Goal: Task Accomplishment & Management: Use online tool/utility

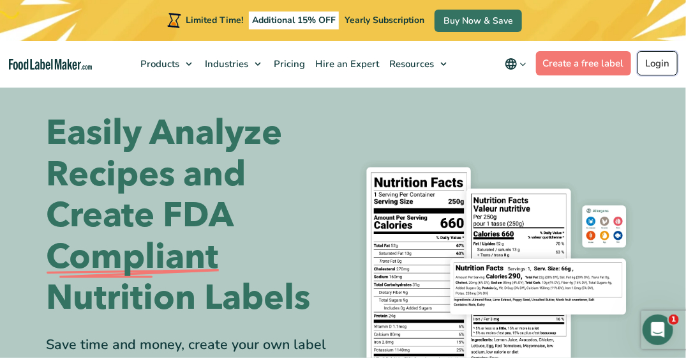
click at [654, 51] on link "Login" at bounding box center [658, 63] width 40 height 24
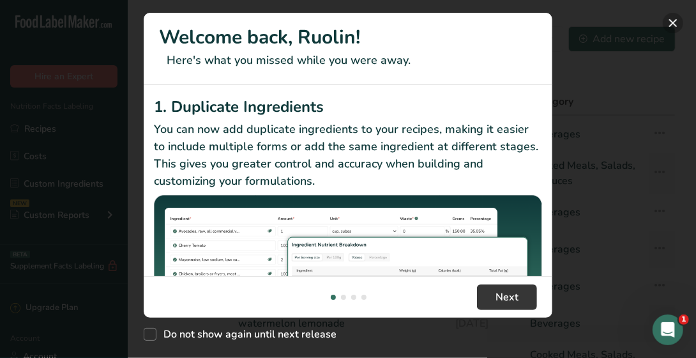
click at [677, 23] on button "New Features" at bounding box center [673, 23] width 20 height 20
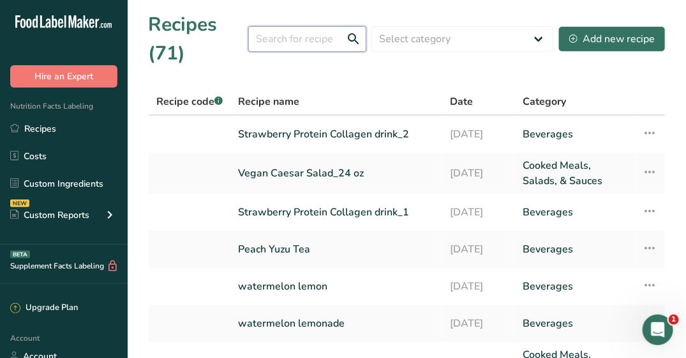
click at [306, 33] on input "text" at bounding box center [307, 39] width 118 height 26
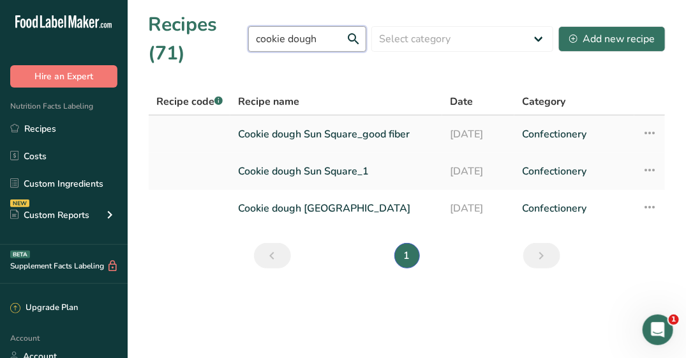
type input "cookie dough"
click at [244, 133] on link "Cookie dough Sun Square_good fiber" at bounding box center [336, 134] width 197 height 27
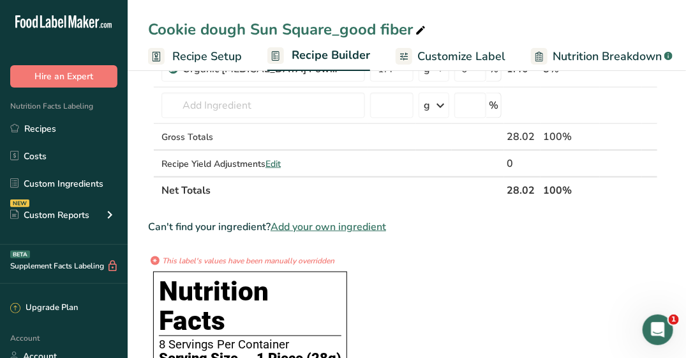
scroll to position [515, 0]
click at [327, 219] on span "Add your own ingredient" at bounding box center [329, 226] width 116 height 15
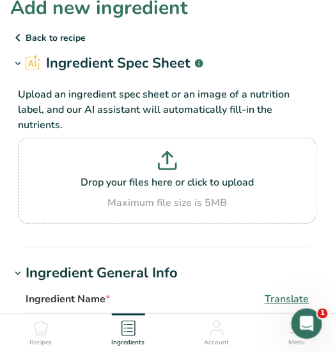
scroll to position [13, 0]
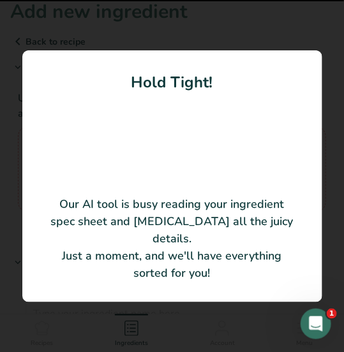
type input "Organic Chocolate Sweetened with Coconut Sugar 70%"
type input "Tradin Organic"
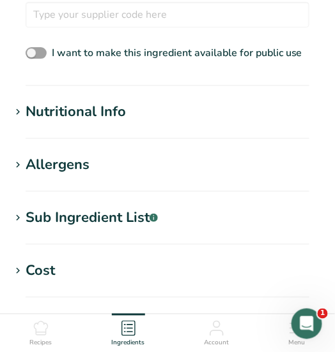
scroll to position [506, 0]
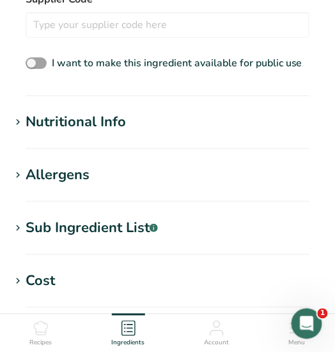
click at [87, 112] on div "Nutritional Info" at bounding box center [76, 122] width 100 height 21
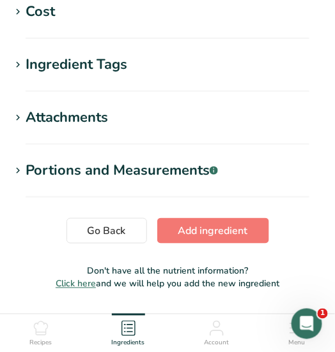
scroll to position [1215, 0]
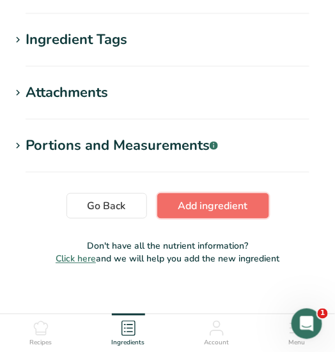
click at [182, 199] on span "Add ingredient" at bounding box center [213, 206] width 70 height 15
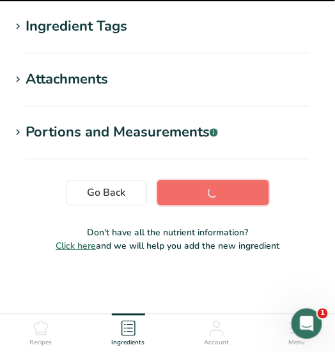
scroll to position [371, 0]
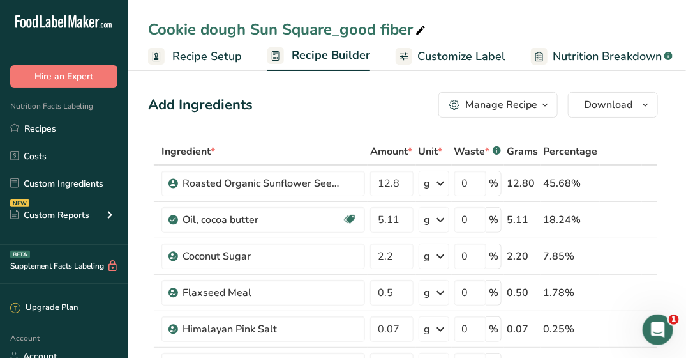
click at [504, 98] on div "Manage Recipe" at bounding box center [501, 104] width 72 height 15
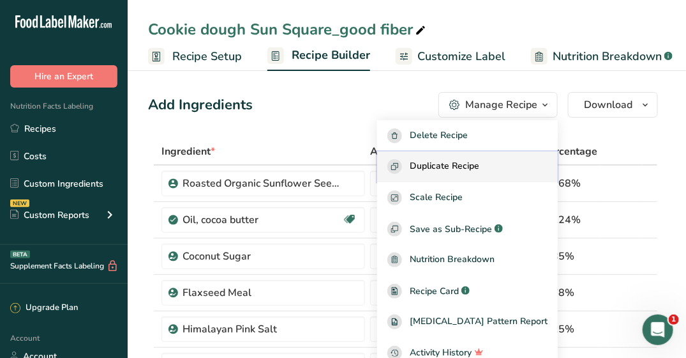
click at [460, 160] on span "Duplicate Recipe" at bounding box center [445, 166] width 70 height 15
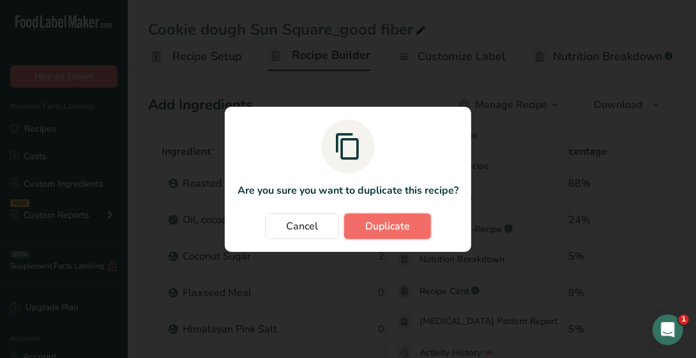
click at [380, 224] on span "Duplicate" at bounding box center [387, 225] width 45 height 15
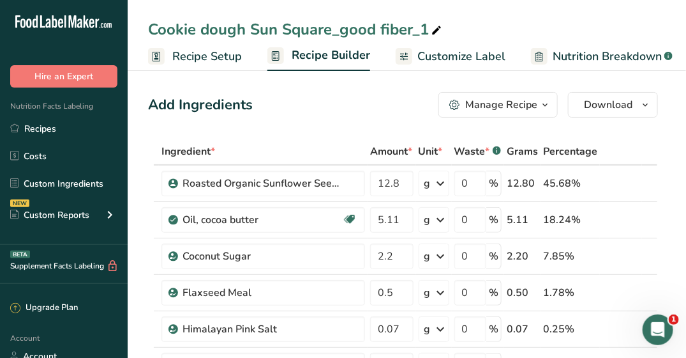
click at [425, 27] on div "Cookie dough Sun Square_good fiber_1" at bounding box center [296, 29] width 296 height 23
type input "Cookie dough Sun Square_70% dark chip"
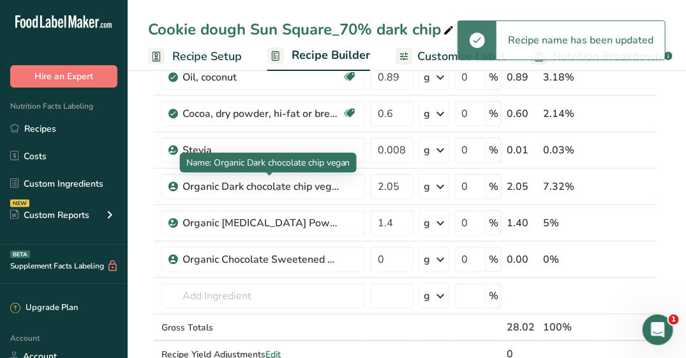
scroll to position [368, 0]
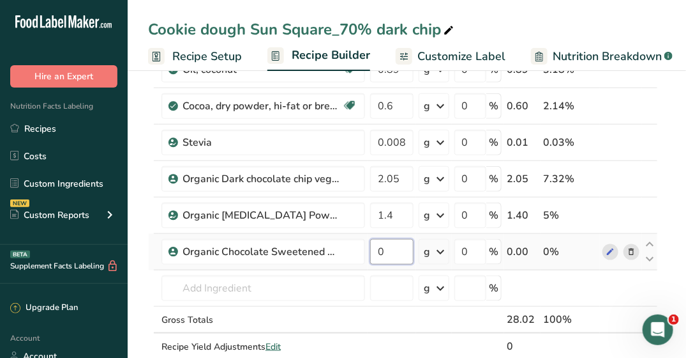
click at [379, 253] on input "0" at bounding box center [391, 252] width 43 height 26
type input "2.05"
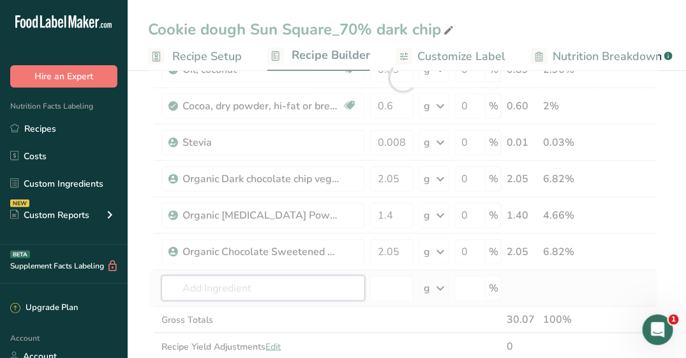
click at [328, 293] on div "Ingredient * Amount * Unit * Waste * .a-a{fill:#347362;}.b-a{fill:#fff;} Grams …" at bounding box center [403, 78] width 510 height 617
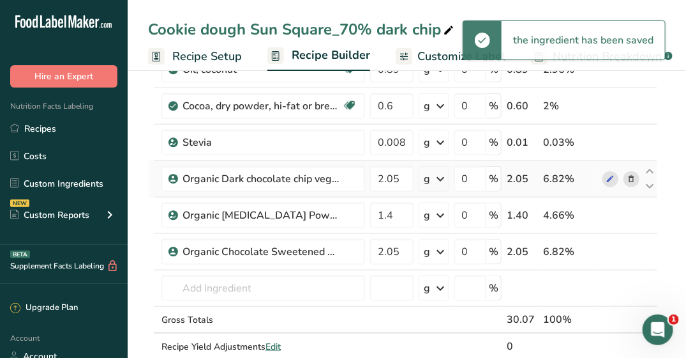
click at [631, 176] on icon at bounding box center [631, 178] width 9 height 13
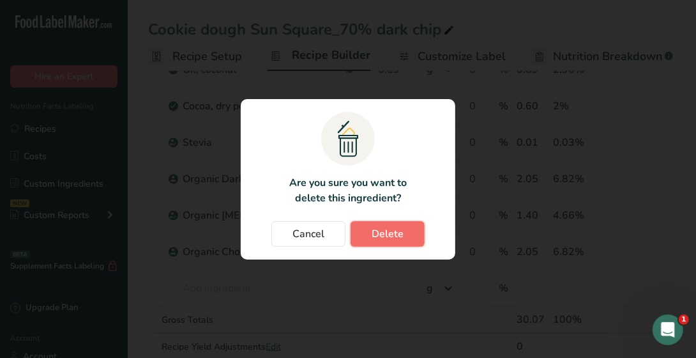
click at [394, 233] on span "Delete" at bounding box center [388, 233] width 32 height 15
type input "1.4"
type input "2.05"
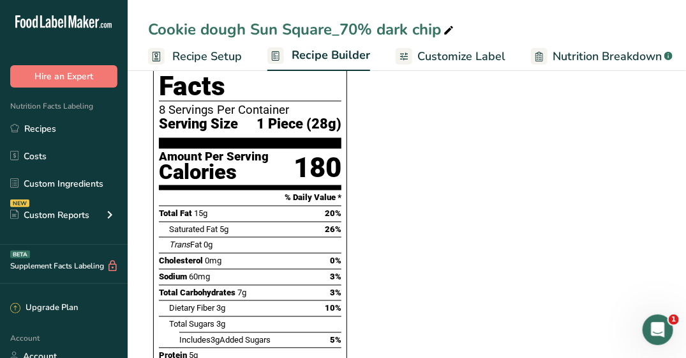
scroll to position [750, 0]
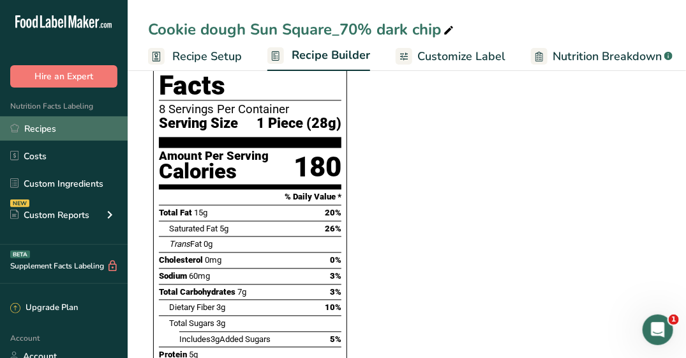
click at [43, 123] on link "Recipes" at bounding box center [64, 128] width 128 height 24
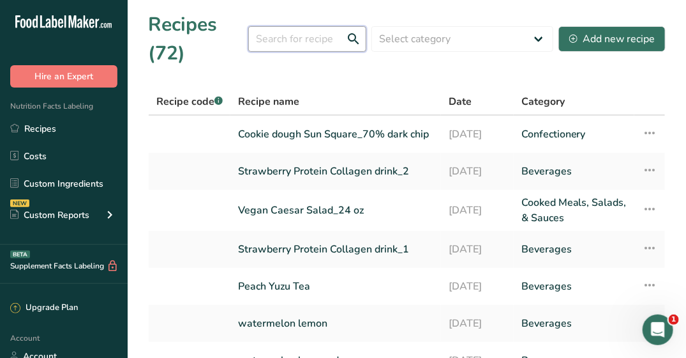
click at [276, 46] on input "text" at bounding box center [307, 39] width 118 height 26
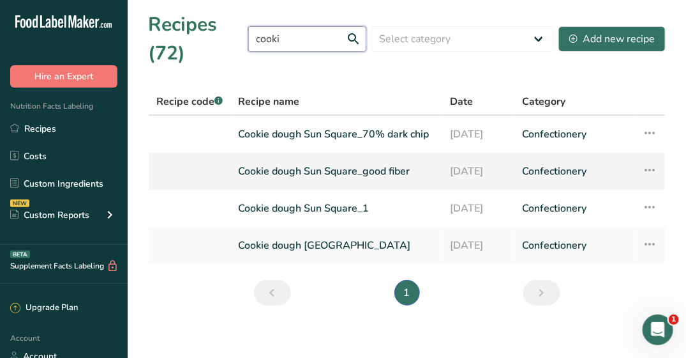
type input "cooki"
click at [289, 169] on link "Cookie dough Sun Square_good fiber" at bounding box center [336, 171] width 197 height 27
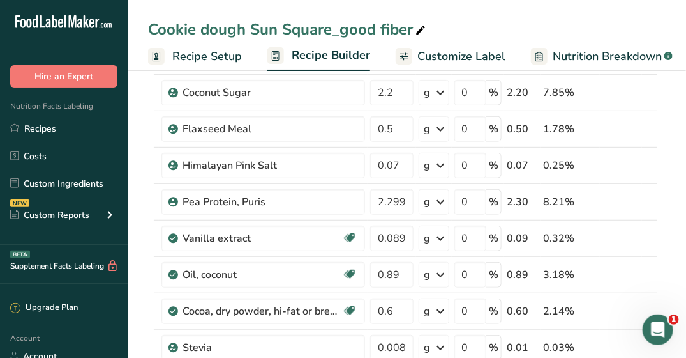
scroll to position [144, 0]
